Goal: Transaction & Acquisition: Purchase product/service

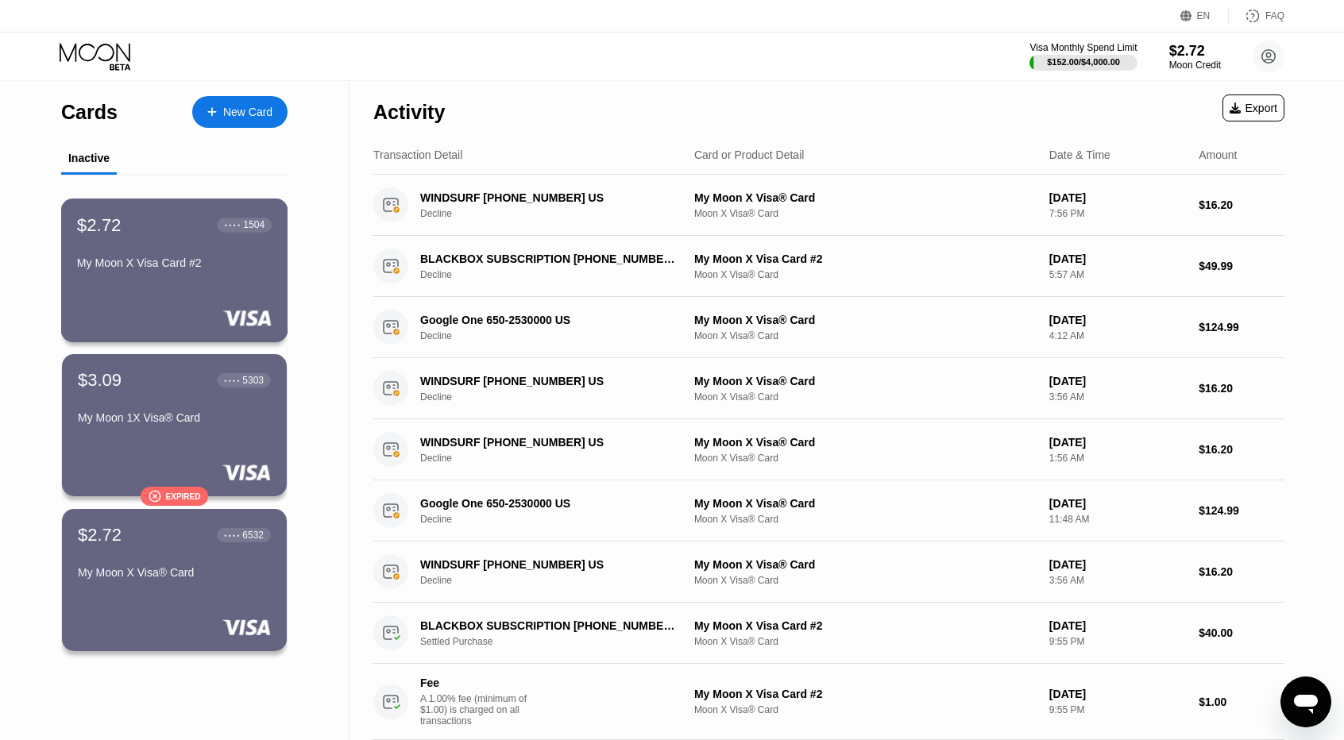
click at [157, 287] on div "$2.72 ● ● ● ● 1504 My Moon X Visa Card #2" at bounding box center [174, 271] width 227 height 144
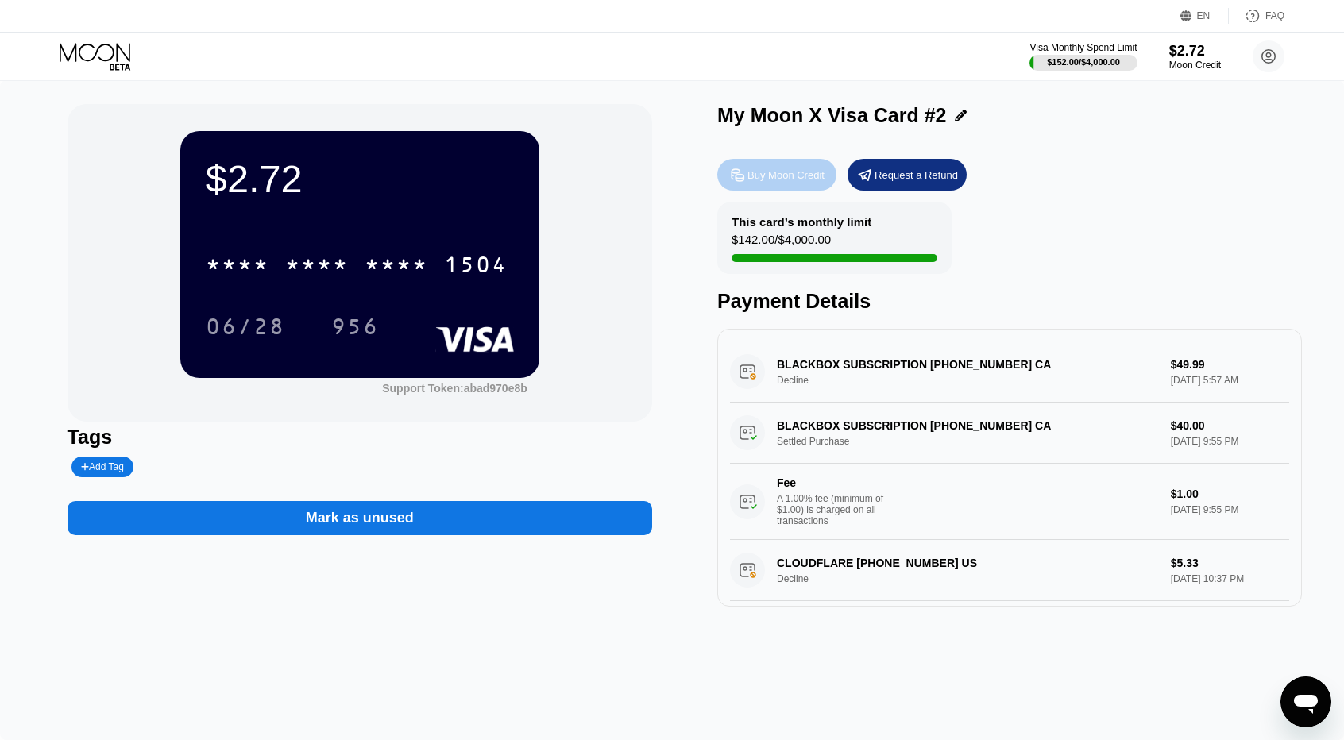
click at [791, 177] on div "Buy Moon Credit" at bounding box center [786, 175] width 77 height 14
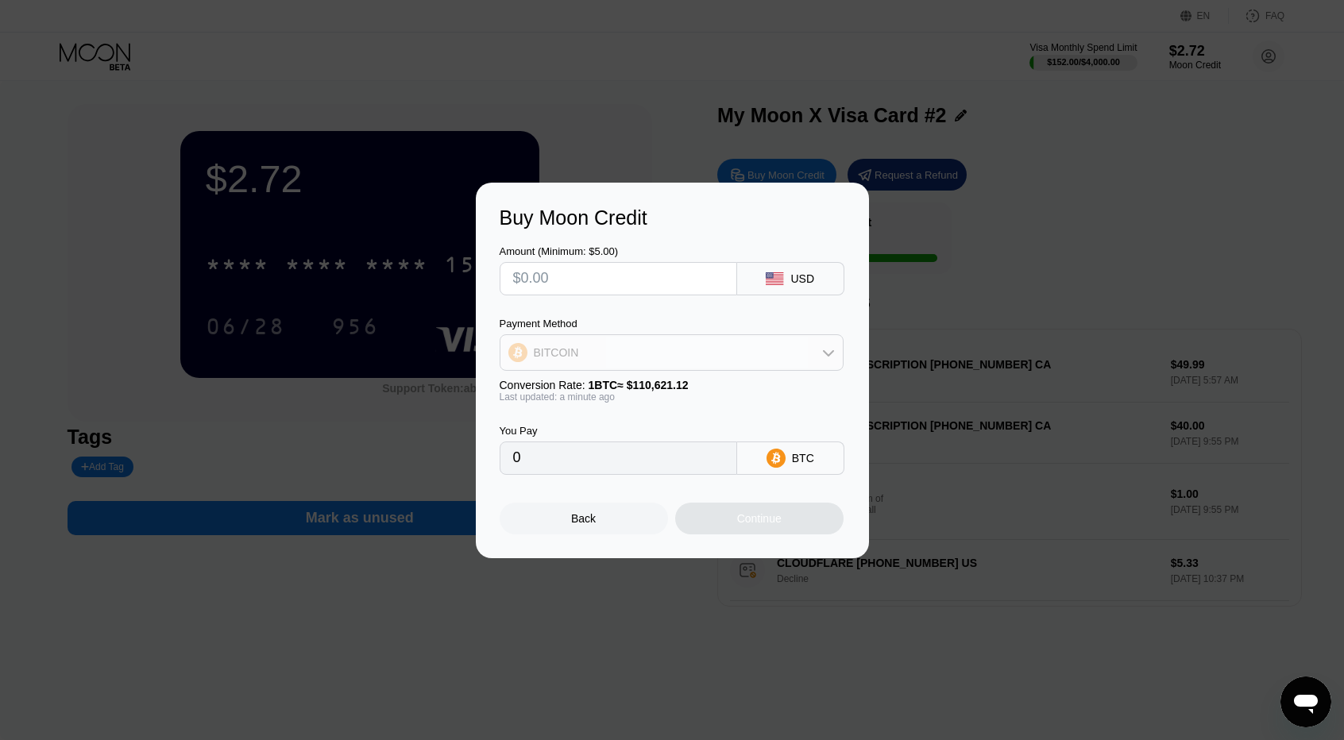
click at [582, 345] on div "BITCOIN" at bounding box center [672, 353] width 342 height 32
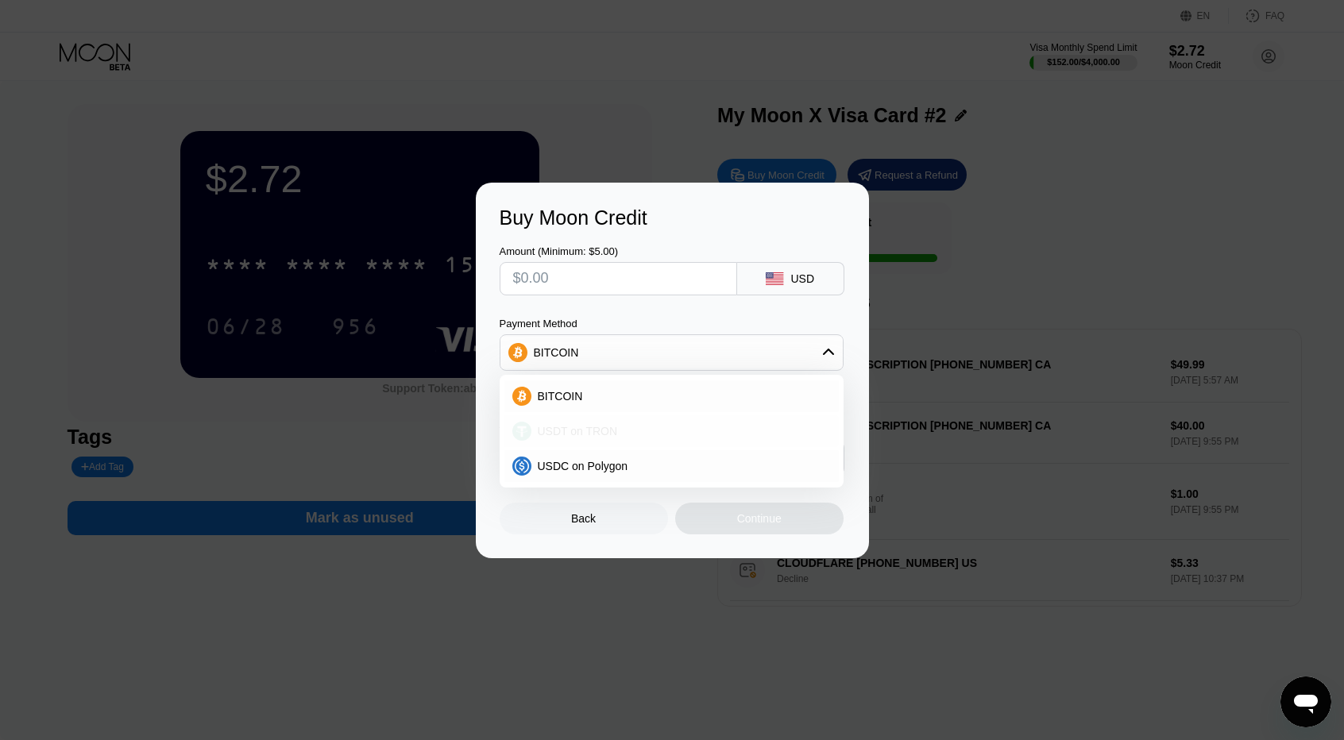
click at [591, 431] on span "USDT on TRON" at bounding box center [578, 431] width 80 height 13
type input "0.00"
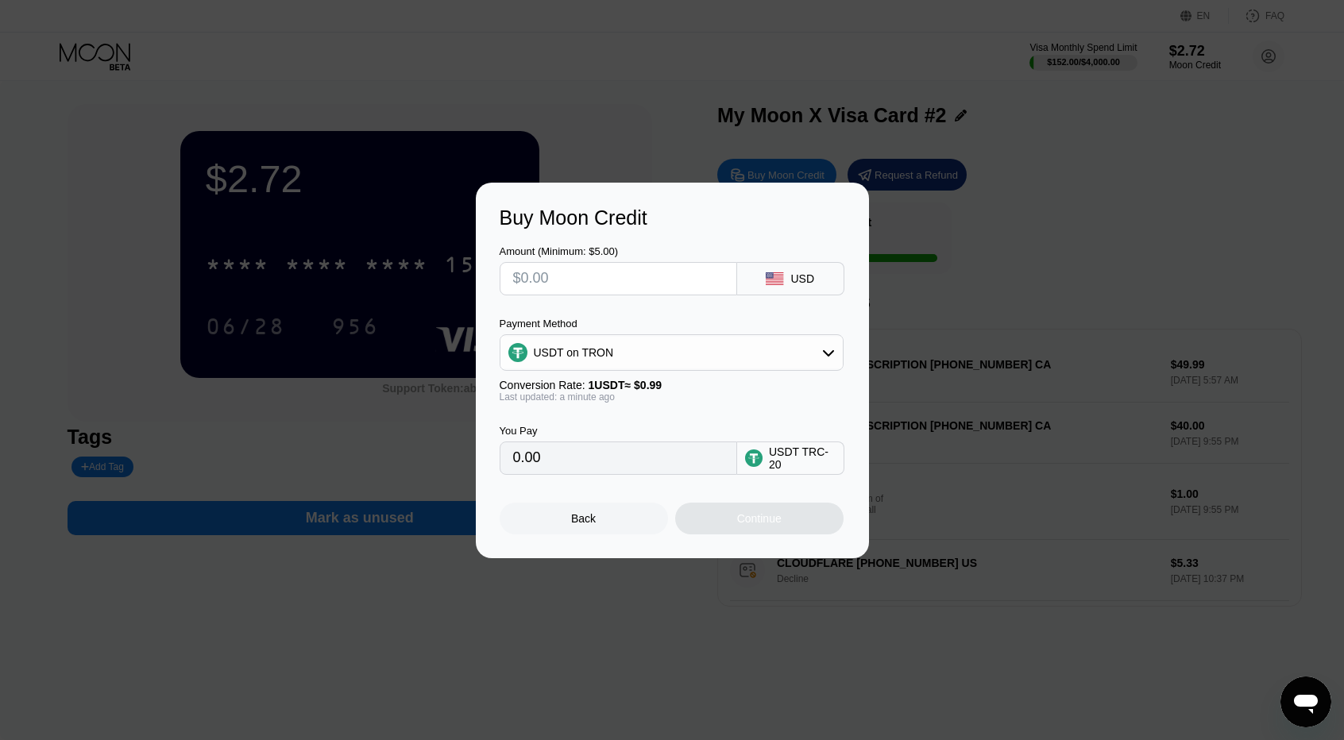
click at [593, 279] on input "text" at bounding box center [618, 279] width 211 height 32
type input "$2"
type input "2.02"
type input "$25"
type input "25.25"
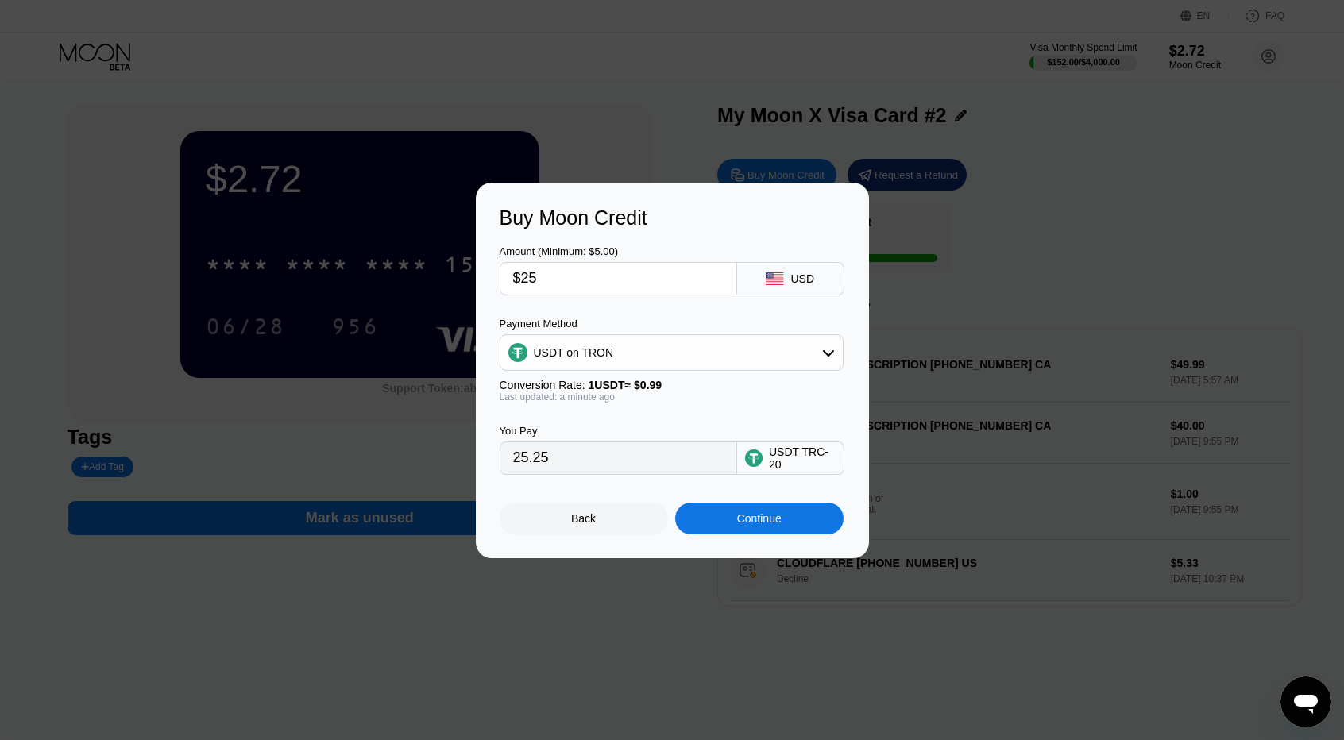
type input "$2"
type input "2.02"
type input "0.00"
drag, startPoint x: 593, startPoint y: 279, endPoint x: 551, endPoint y: 282, distance: 42.2
click at [551, 282] on input "text" at bounding box center [618, 279] width 211 height 32
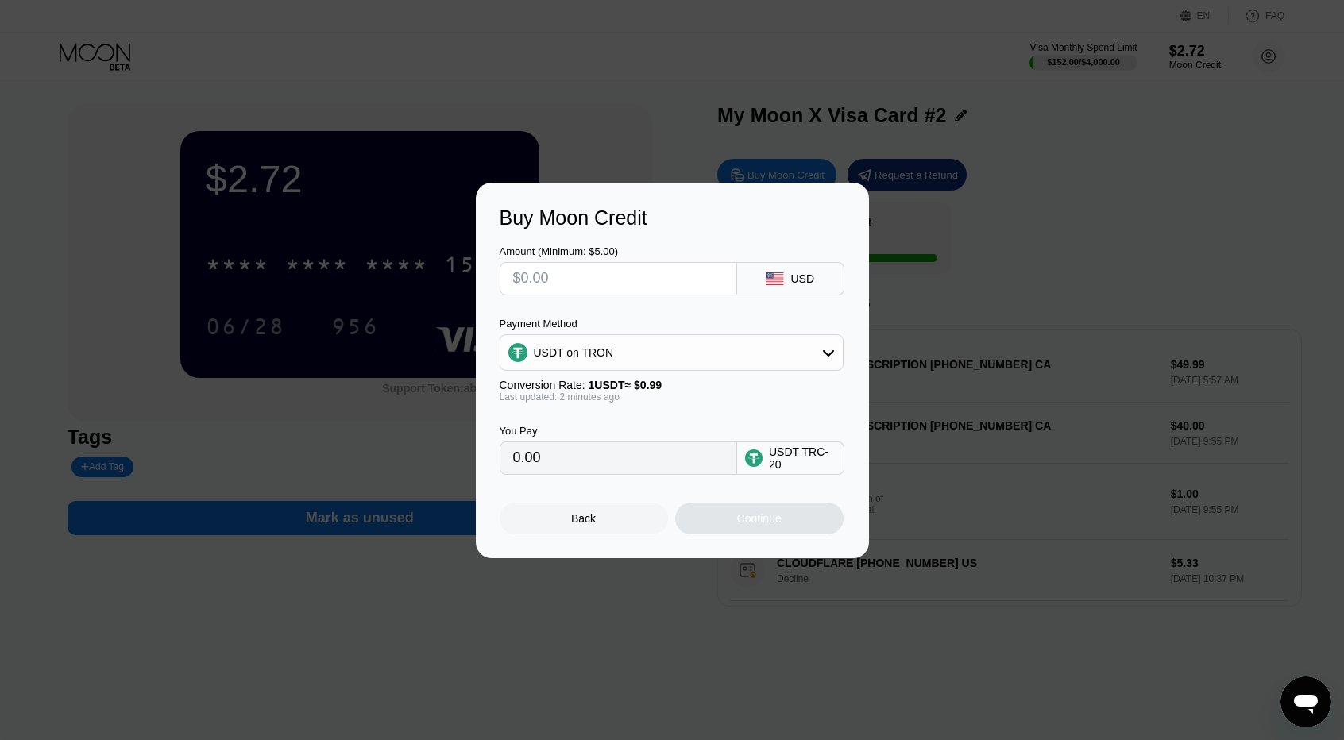
type input "$3"
type input "3.03"
type input "$35"
type input "35.35"
type input "$35"
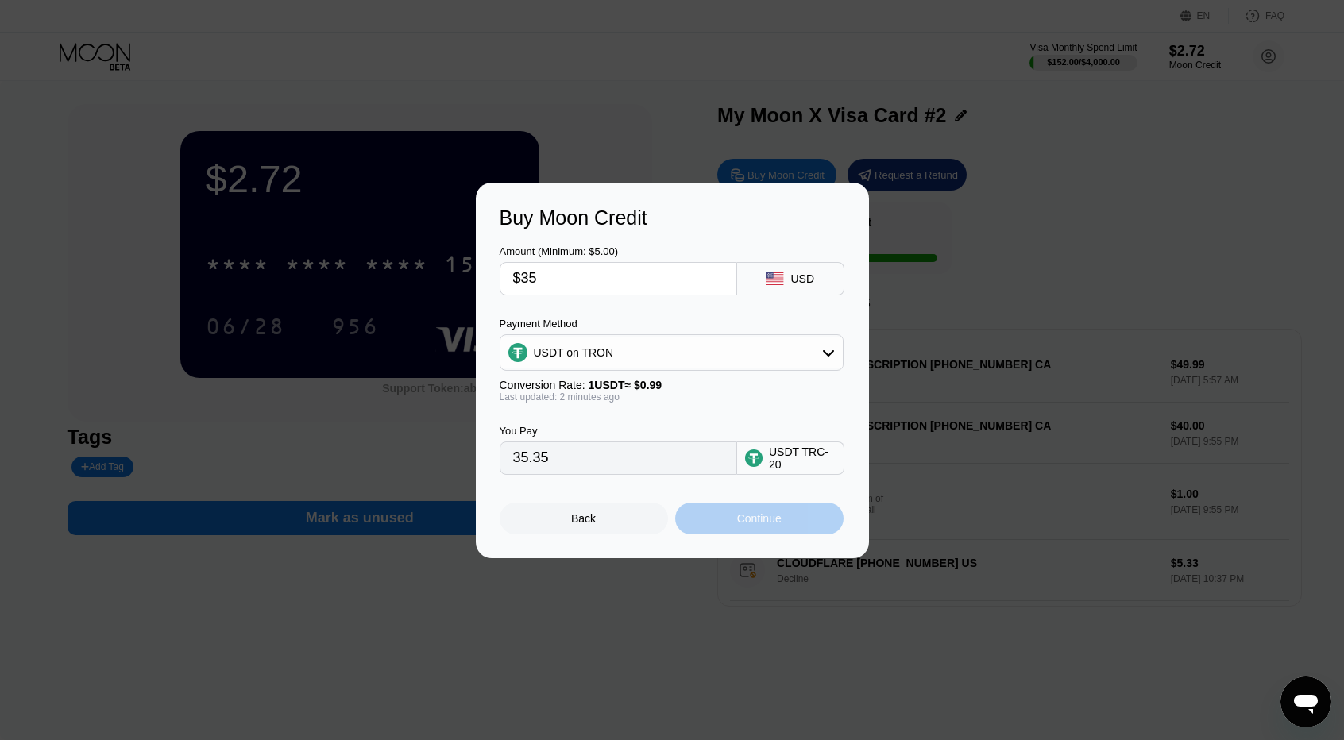
click at [734, 530] on div "Continue" at bounding box center [759, 519] width 168 height 32
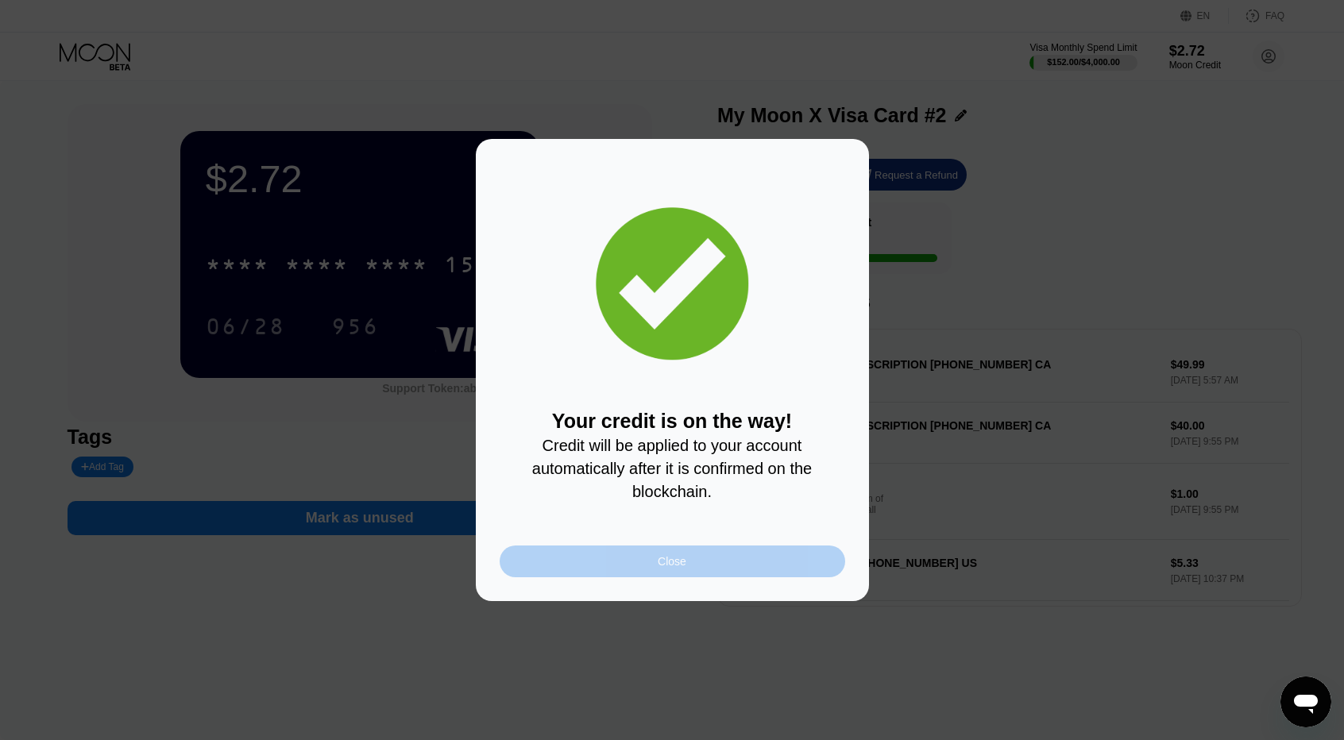
click at [776, 568] on div "Close" at bounding box center [673, 562] width 346 height 32
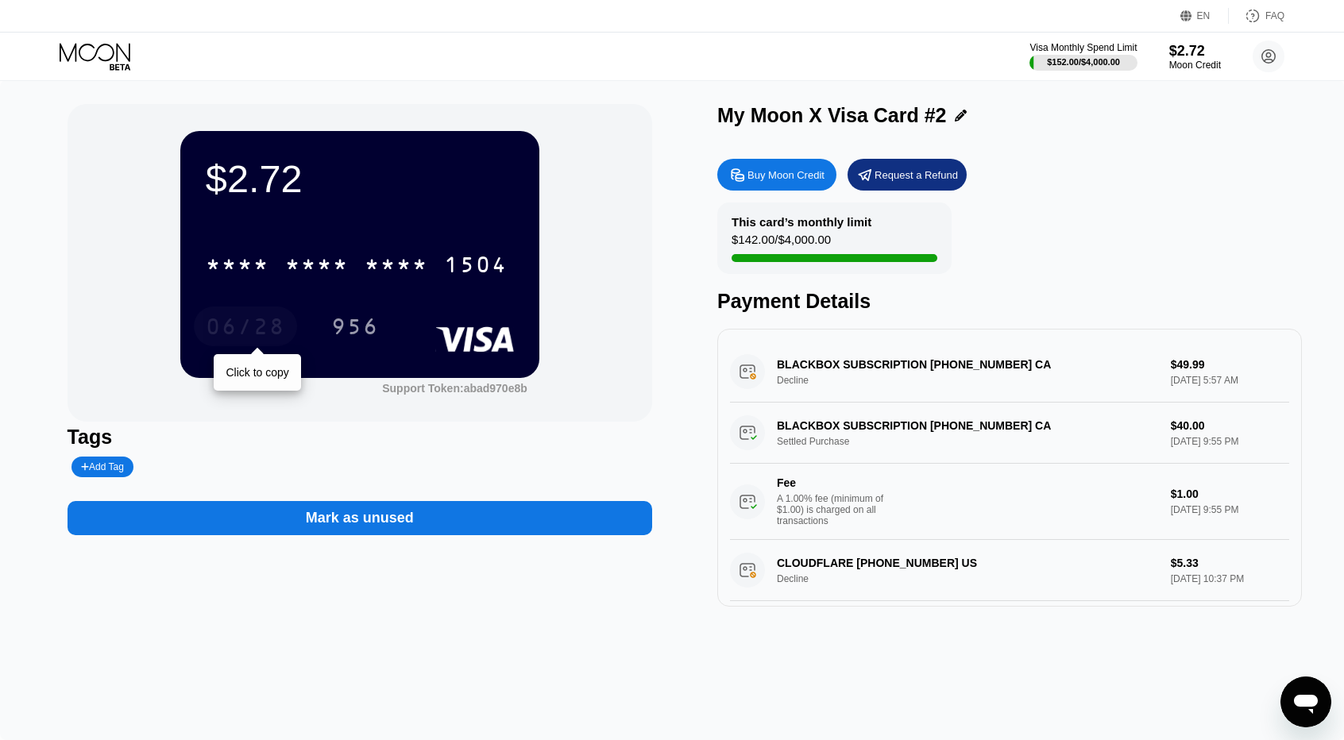
click at [250, 336] on div "06/28" at bounding box center [245, 328] width 79 height 25
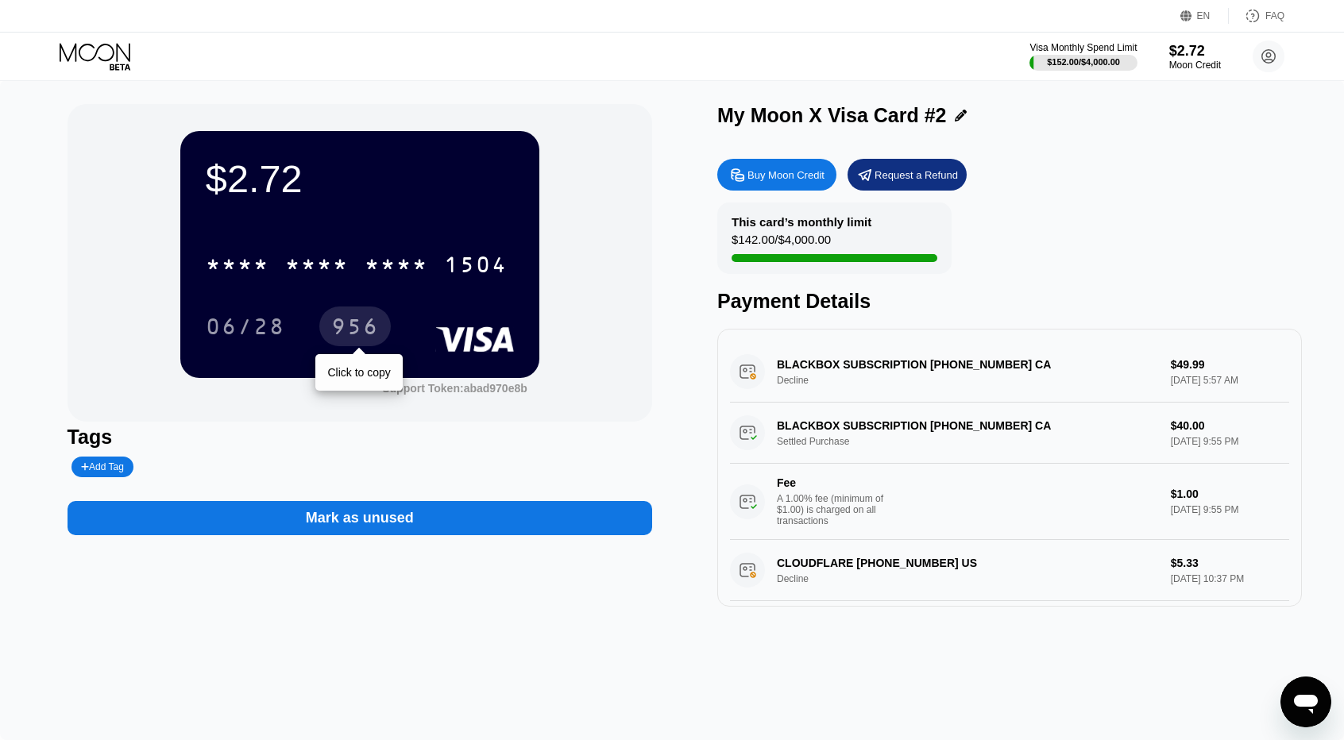
drag, startPoint x: 314, startPoint y: 319, endPoint x: 332, endPoint y: 327, distance: 19.9
click at [332, 327] on div "06/28 956 Click to copy" at bounding box center [360, 327] width 308 height 40
click at [332, 327] on div "956" at bounding box center [355, 328] width 48 height 25
click at [1270, 43] on circle at bounding box center [1269, 57] width 32 height 32
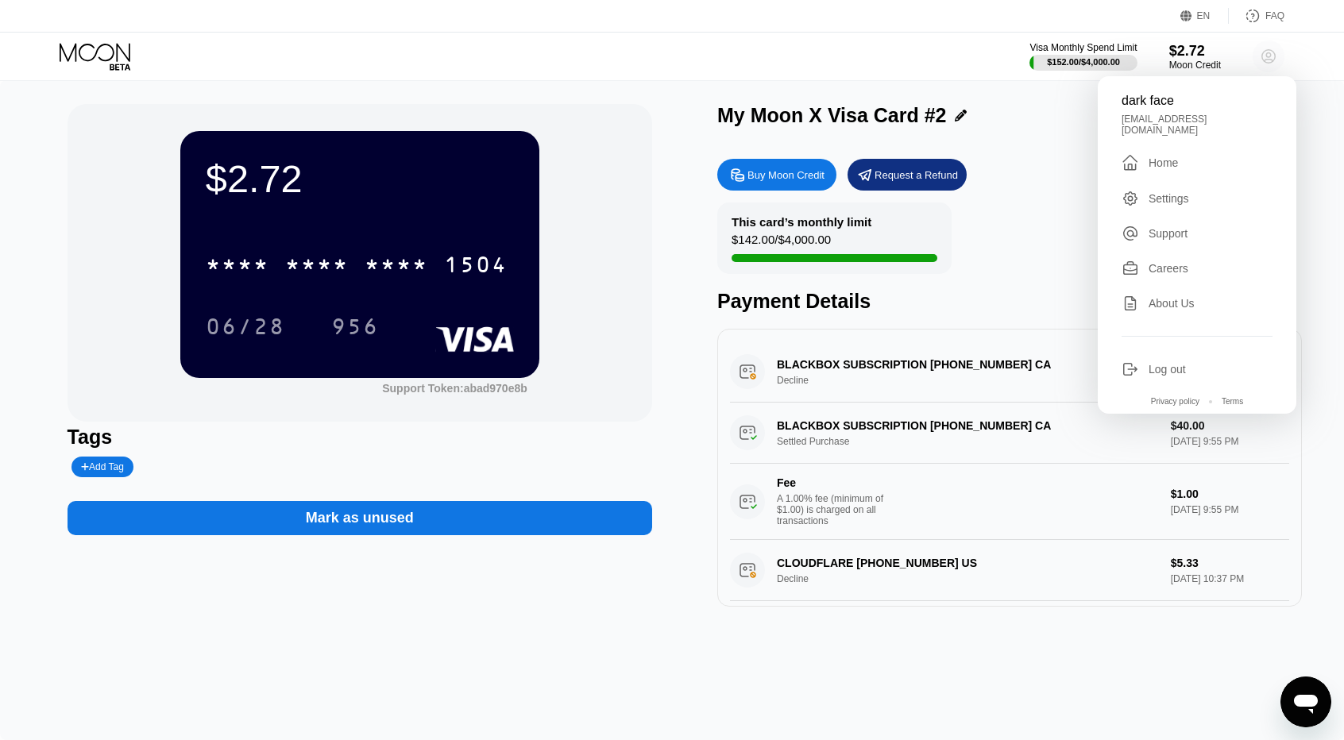
click at [1270, 43] on circle at bounding box center [1269, 57] width 32 height 32
